Goal: Task Accomplishment & Management: Manage account settings

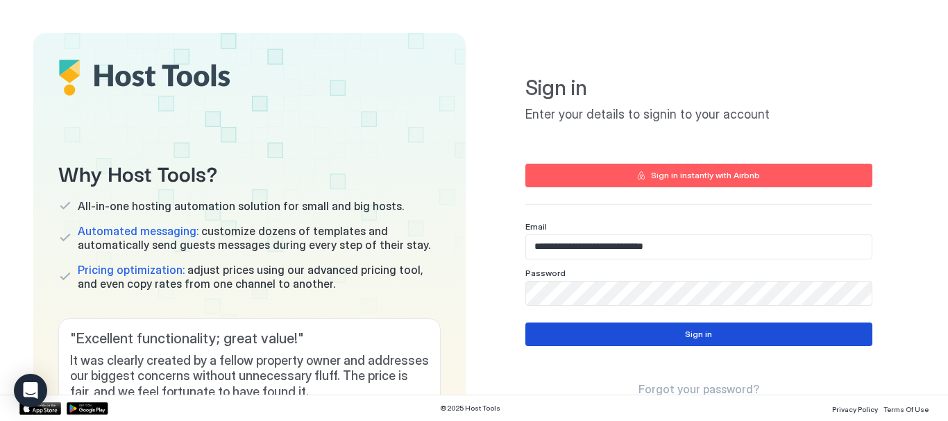
click at [687, 337] on div "Sign in" at bounding box center [698, 334] width 27 height 12
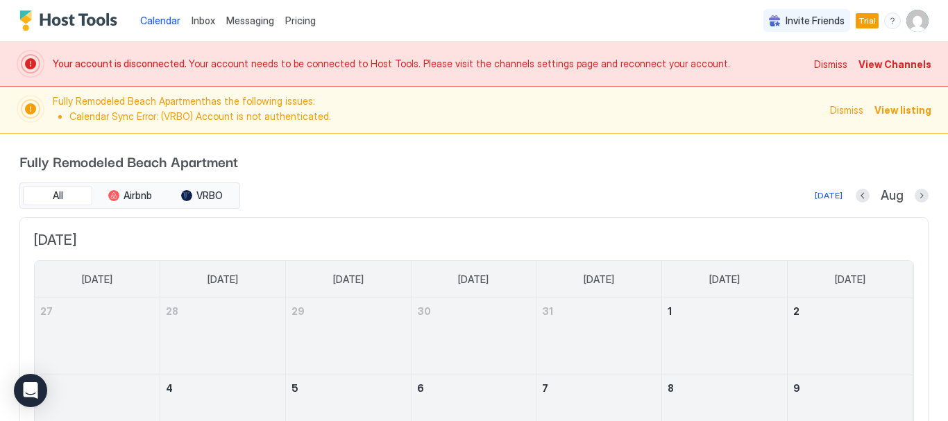
click at [889, 63] on span "View Channels" at bounding box center [894, 64] width 73 height 15
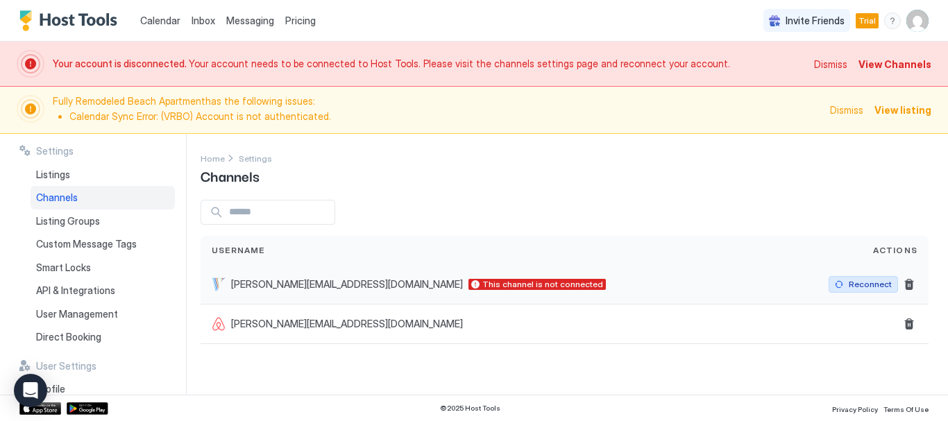
click at [863, 287] on div "Reconnect" at bounding box center [870, 284] width 43 height 12
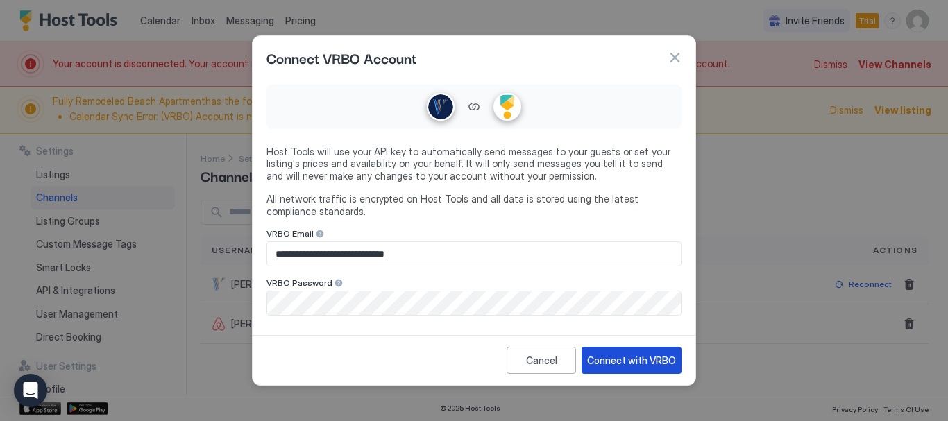
click at [664, 356] on div "Connect with VRBO" at bounding box center [631, 360] width 89 height 15
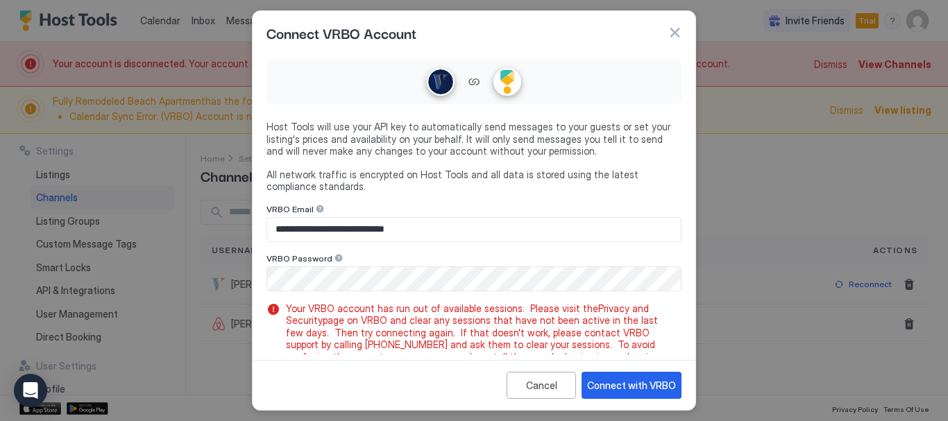
click at [602, 310] on link "Privacy and Security" at bounding box center [469, 315] width 366 height 24
click at [670, 33] on button "button" at bounding box center [675, 33] width 14 height 14
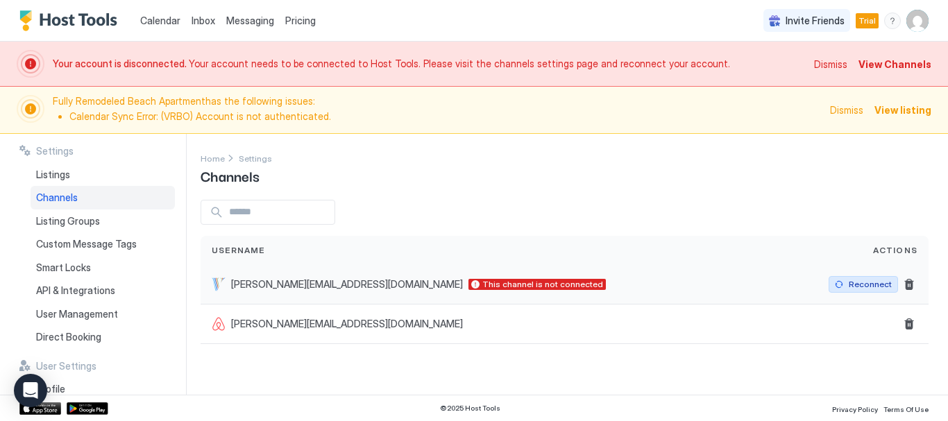
click at [861, 289] on div "Reconnect" at bounding box center [870, 284] width 43 height 12
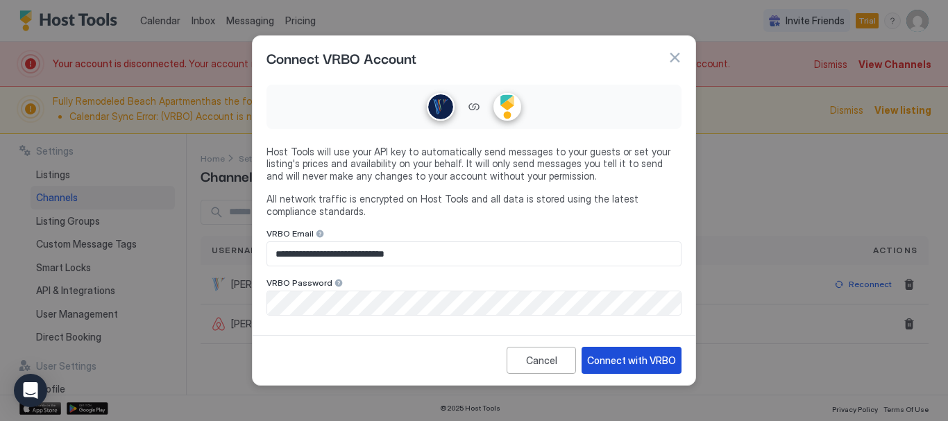
click at [660, 359] on div "Connect with VRBO" at bounding box center [631, 360] width 89 height 15
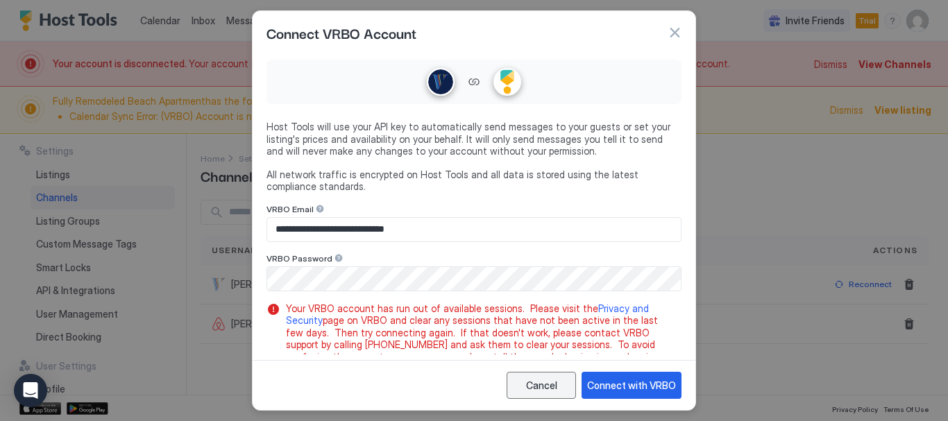
click at [544, 391] on div "Cancel" at bounding box center [541, 385] width 31 height 15
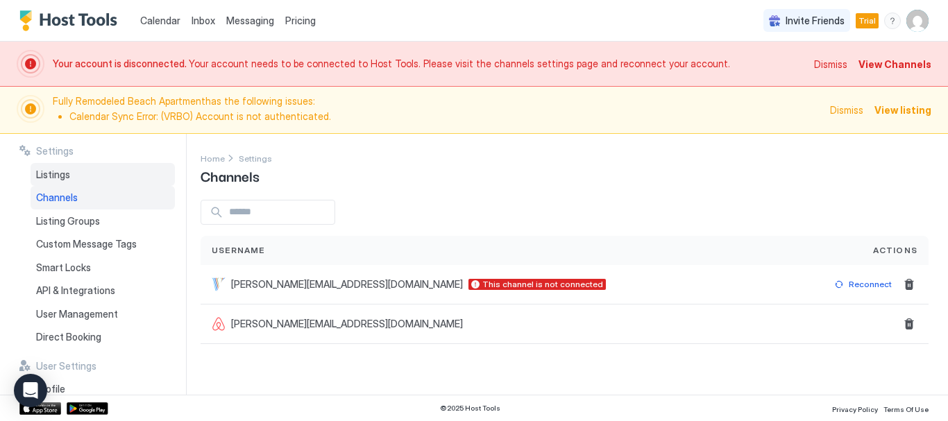
click at [108, 178] on div "Listings" at bounding box center [103, 175] width 144 height 24
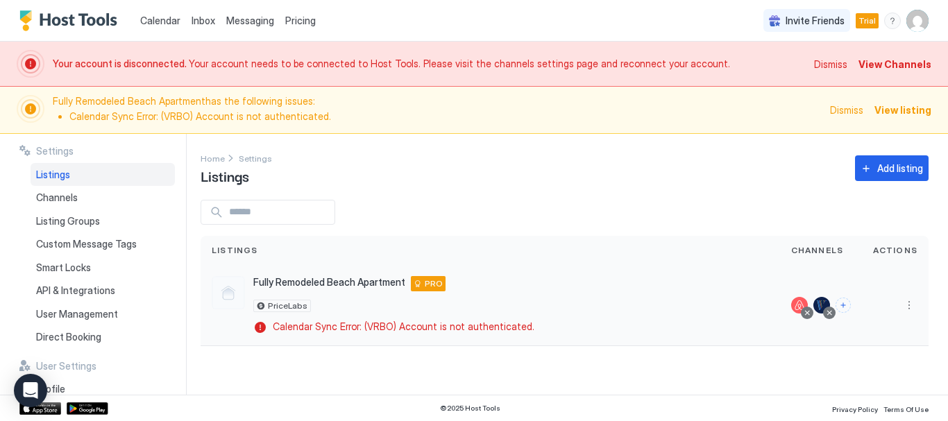
click at [802, 308] on div at bounding box center [799, 305] width 17 height 17
click at [167, 20] on span "Calendar" at bounding box center [160, 21] width 40 height 12
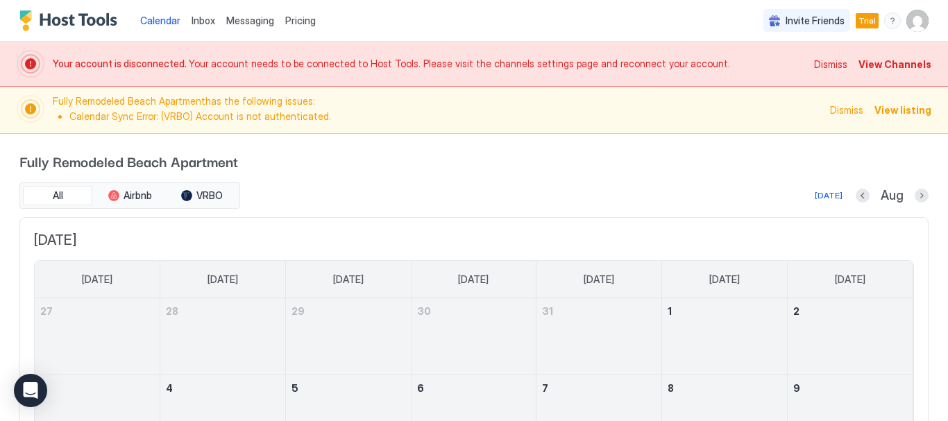
click at [167, 18] on span "Calendar" at bounding box center [160, 21] width 40 height 12
click at [281, 111] on li "Calendar Sync Error: (VRBO) Account is not authenticated." at bounding box center [445, 116] width 752 height 12
click at [856, 111] on span "Dismiss" at bounding box center [846, 110] width 33 height 15
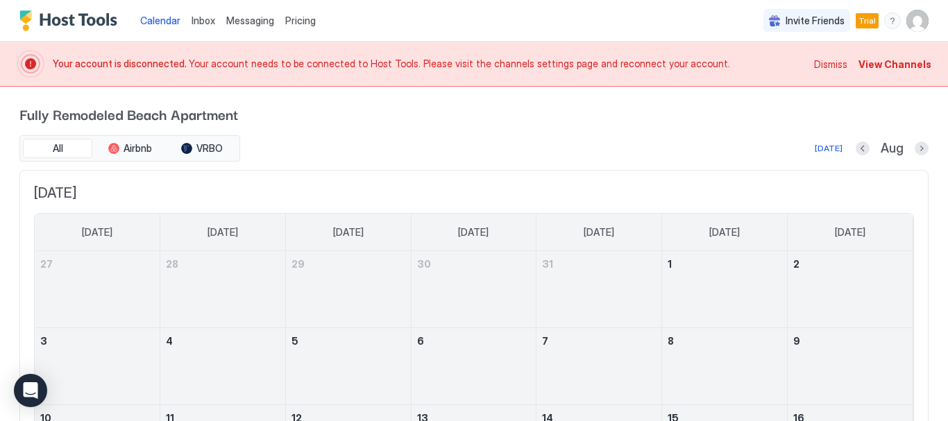
click at [880, 64] on span "View Channels" at bounding box center [894, 64] width 73 height 15
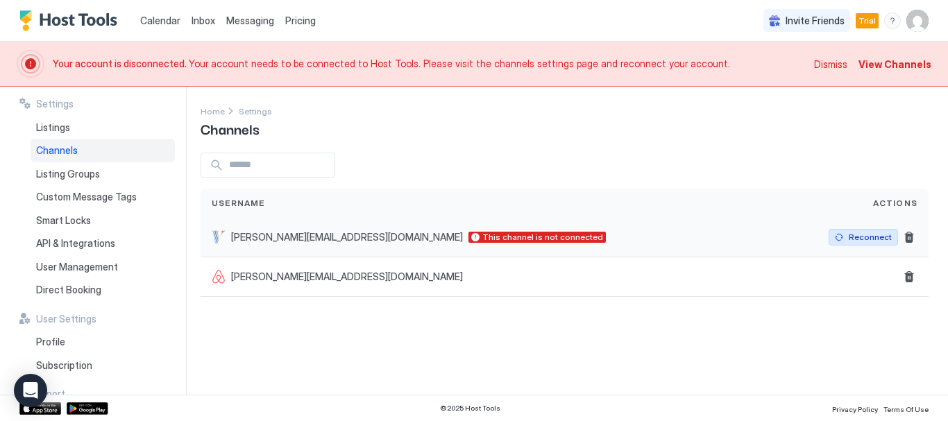
click at [851, 235] on div "Reconnect" at bounding box center [870, 237] width 43 height 12
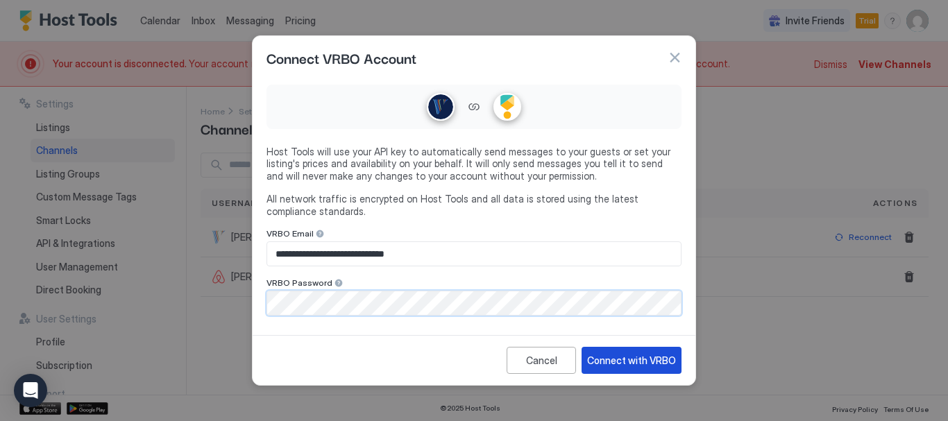
click at [620, 355] on div "Connect with VRBO" at bounding box center [631, 360] width 89 height 15
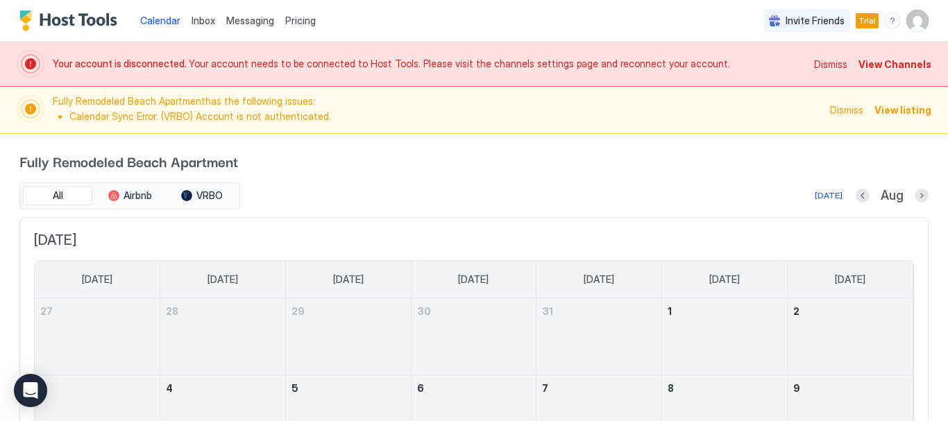
click at [915, 111] on span "View listing" at bounding box center [902, 110] width 57 height 15
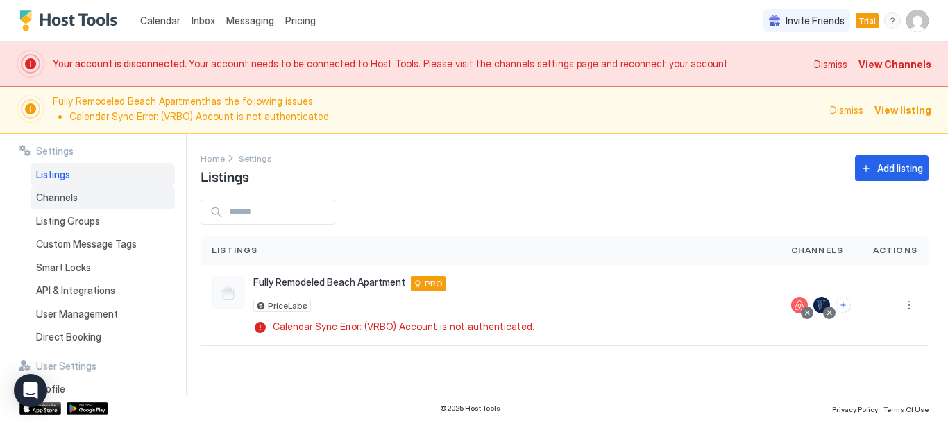
click at [60, 198] on span "Channels" at bounding box center [57, 198] width 42 height 12
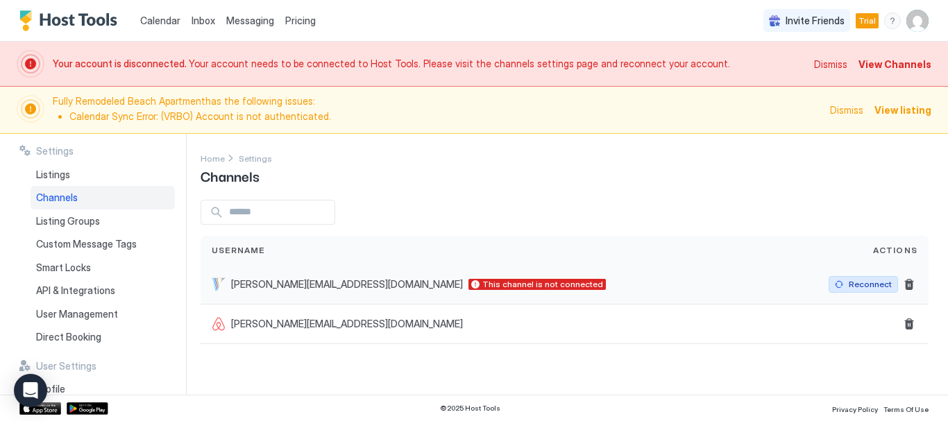
click at [865, 285] on div "Reconnect" at bounding box center [870, 284] width 43 height 12
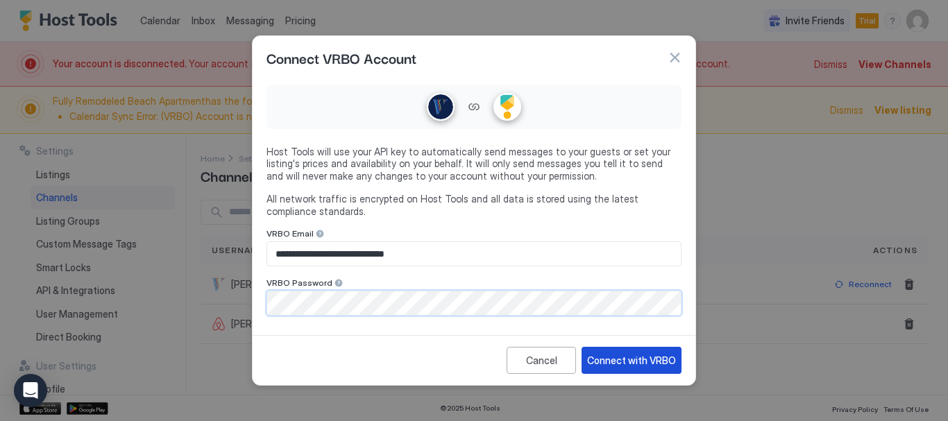
click at [638, 364] on div "Connect with VRBO" at bounding box center [631, 360] width 89 height 15
